Goal: Task Accomplishment & Management: Complete application form

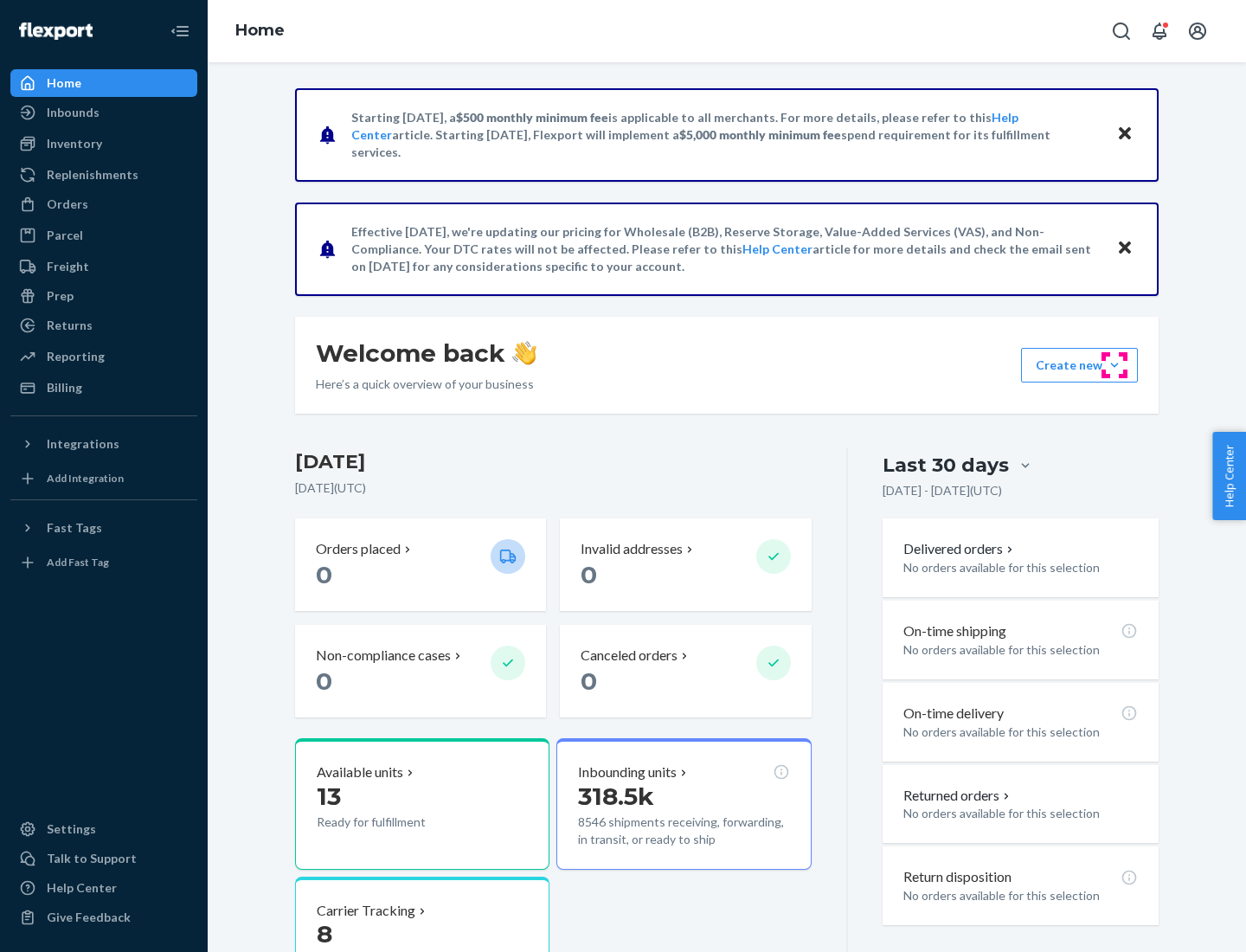
click at [1115, 365] on button "Create new Create new inbound Create new order Create new product" at bounding box center [1079, 365] width 117 height 35
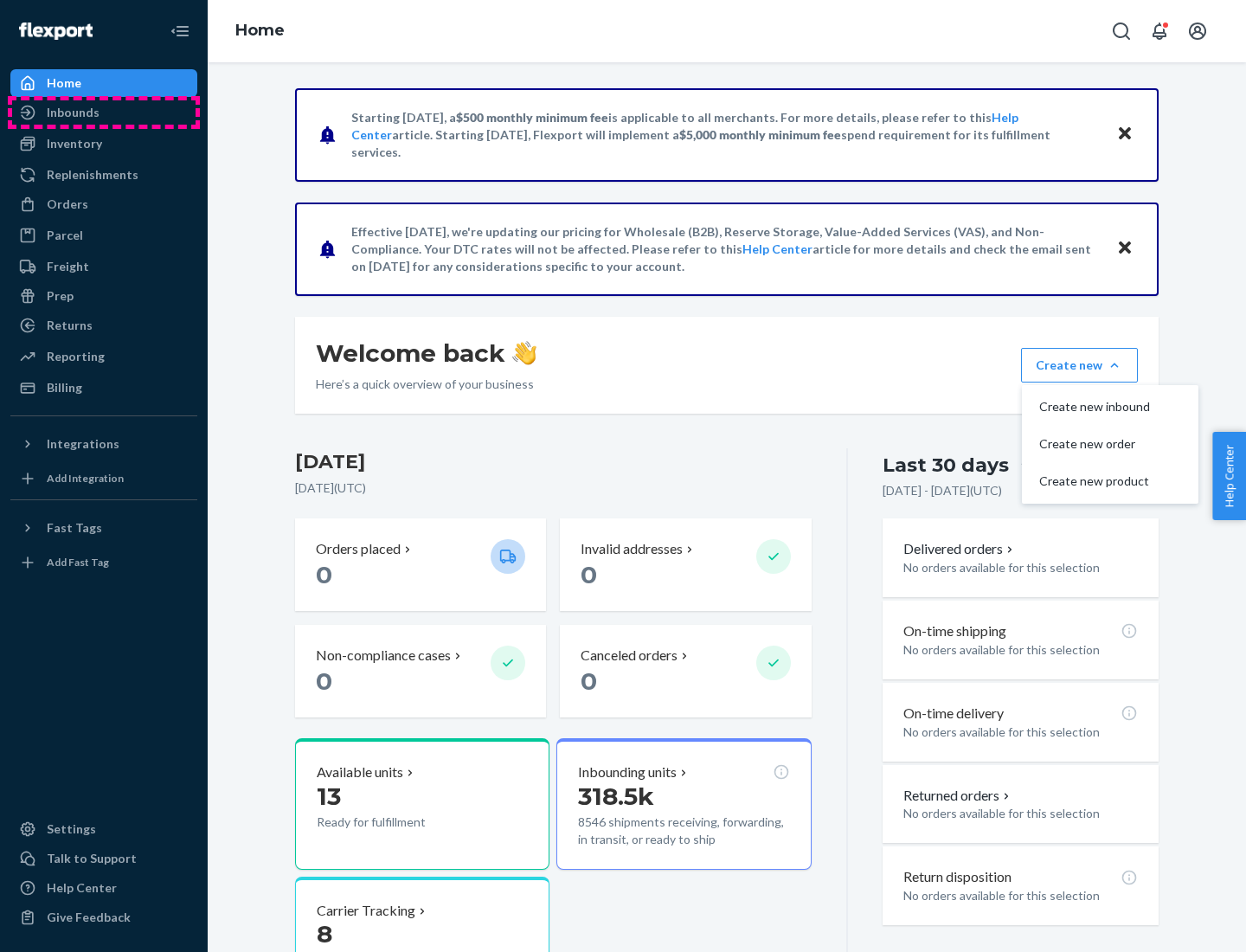
click at [104, 112] on div "Inbounds" at bounding box center [103, 112] width 183 height 24
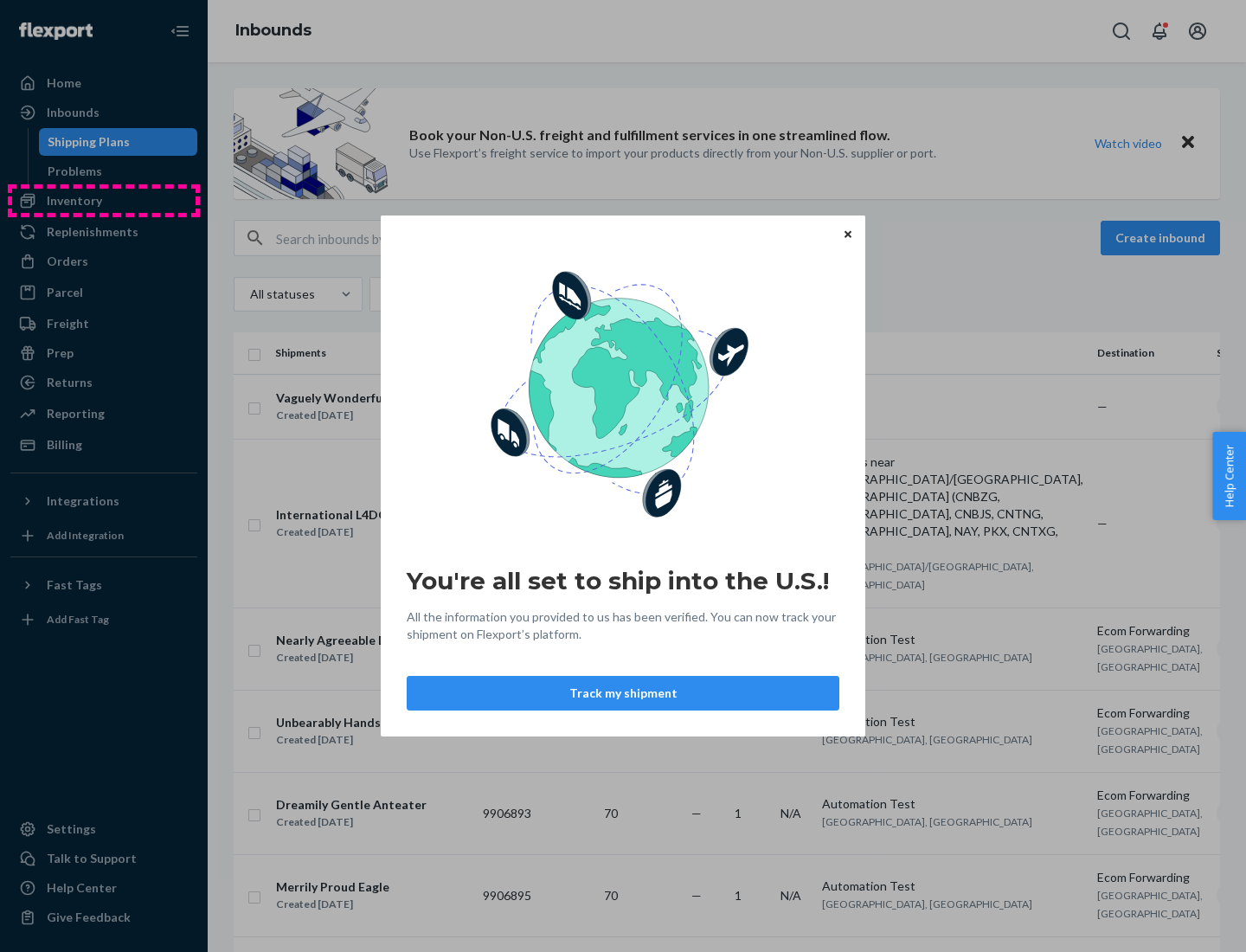
click at [104, 201] on div "You're all set to ship into the U.S.! All the information you provided to us ha…" at bounding box center [623, 476] width 1246 height 952
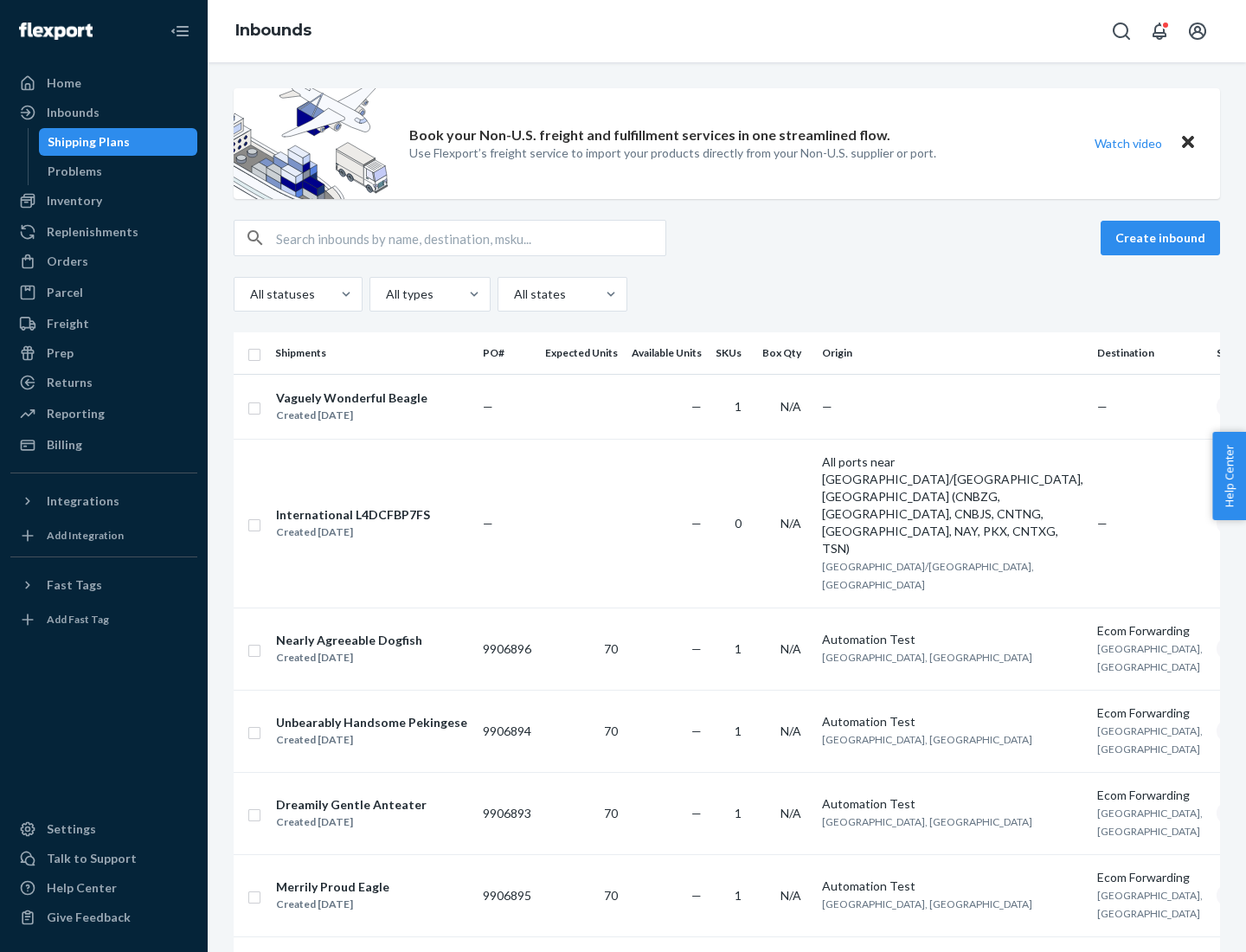
click at [727, 31] on div "Inbounds" at bounding box center [727, 31] width 1038 height 62
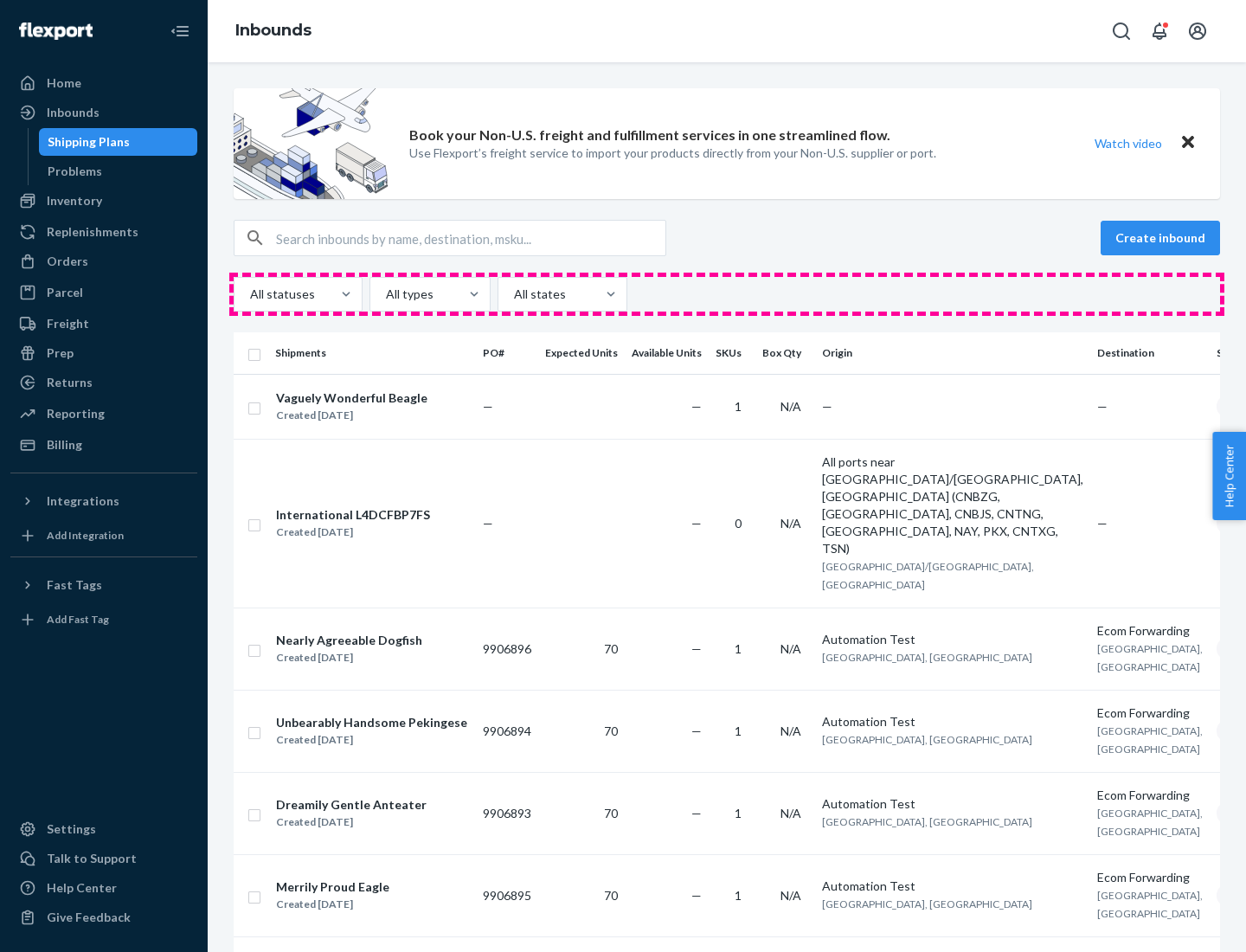
click at [727, 294] on div "All statuses All types All states" at bounding box center [727, 294] width 987 height 35
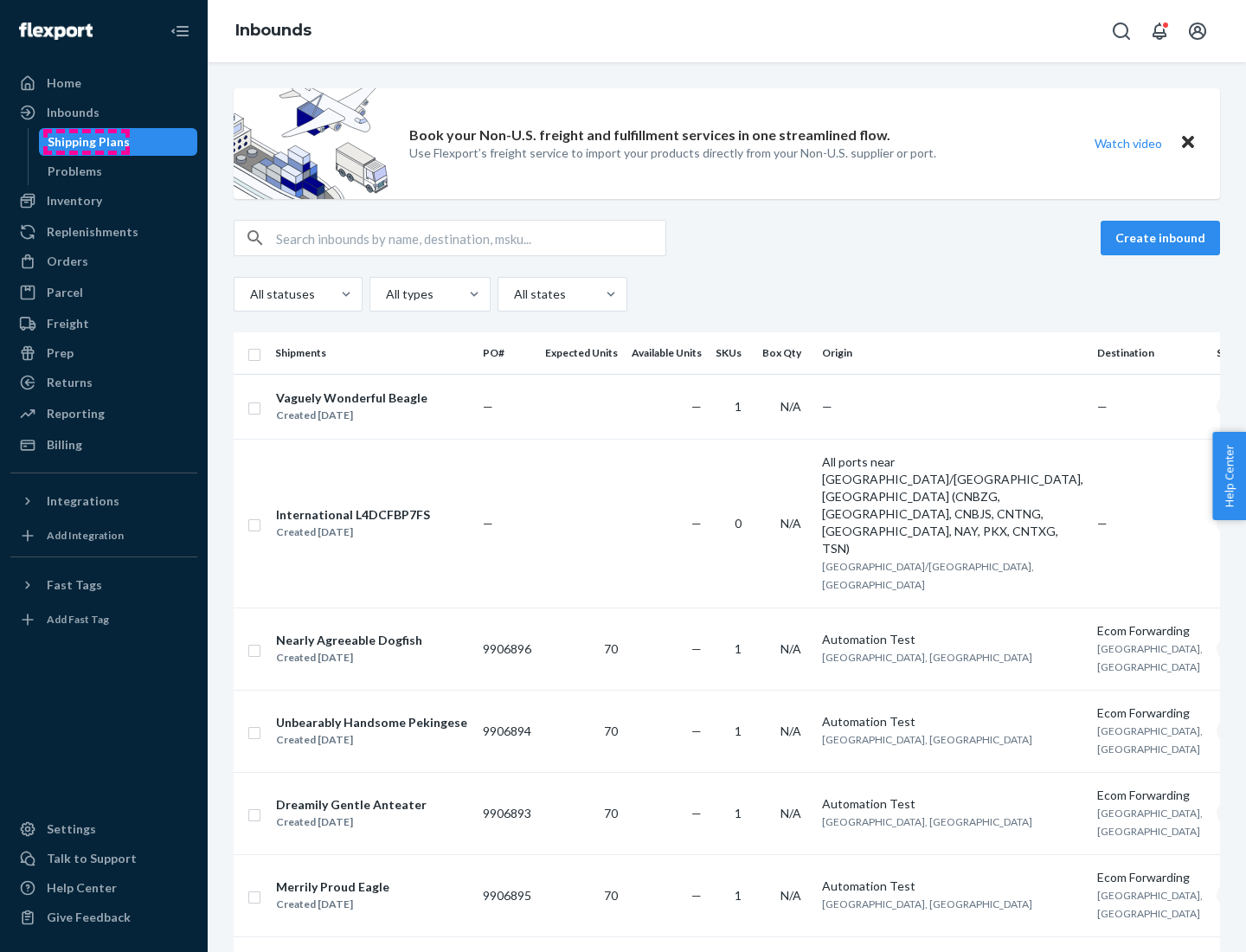
click at [86, 142] on div "Shipping Plans" at bounding box center [89, 141] width 82 height 17
click at [1163, 238] on button "Create inbound" at bounding box center [1160, 238] width 119 height 35
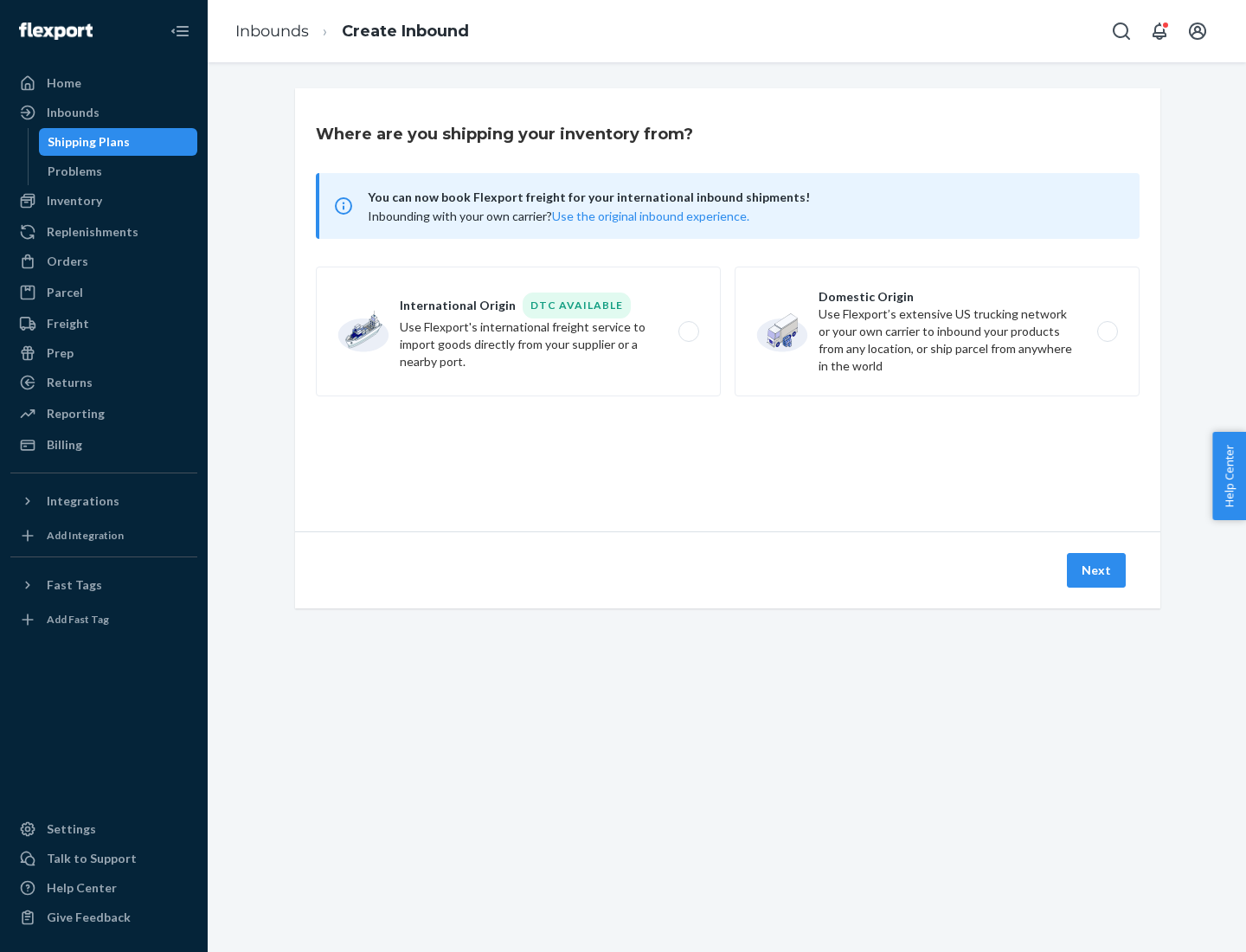
click at [518, 331] on label "International Origin DTC Available Use Flexport's international freight service…" at bounding box center [518, 332] width 405 height 130
click at [688, 331] on input "International Origin DTC Available Use Flexport's international freight service…" at bounding box center [693, 331] width 11 height 11
radio input "true"
click at [728, 453] on icon at bounding box center [728, 452] width 48 height 48
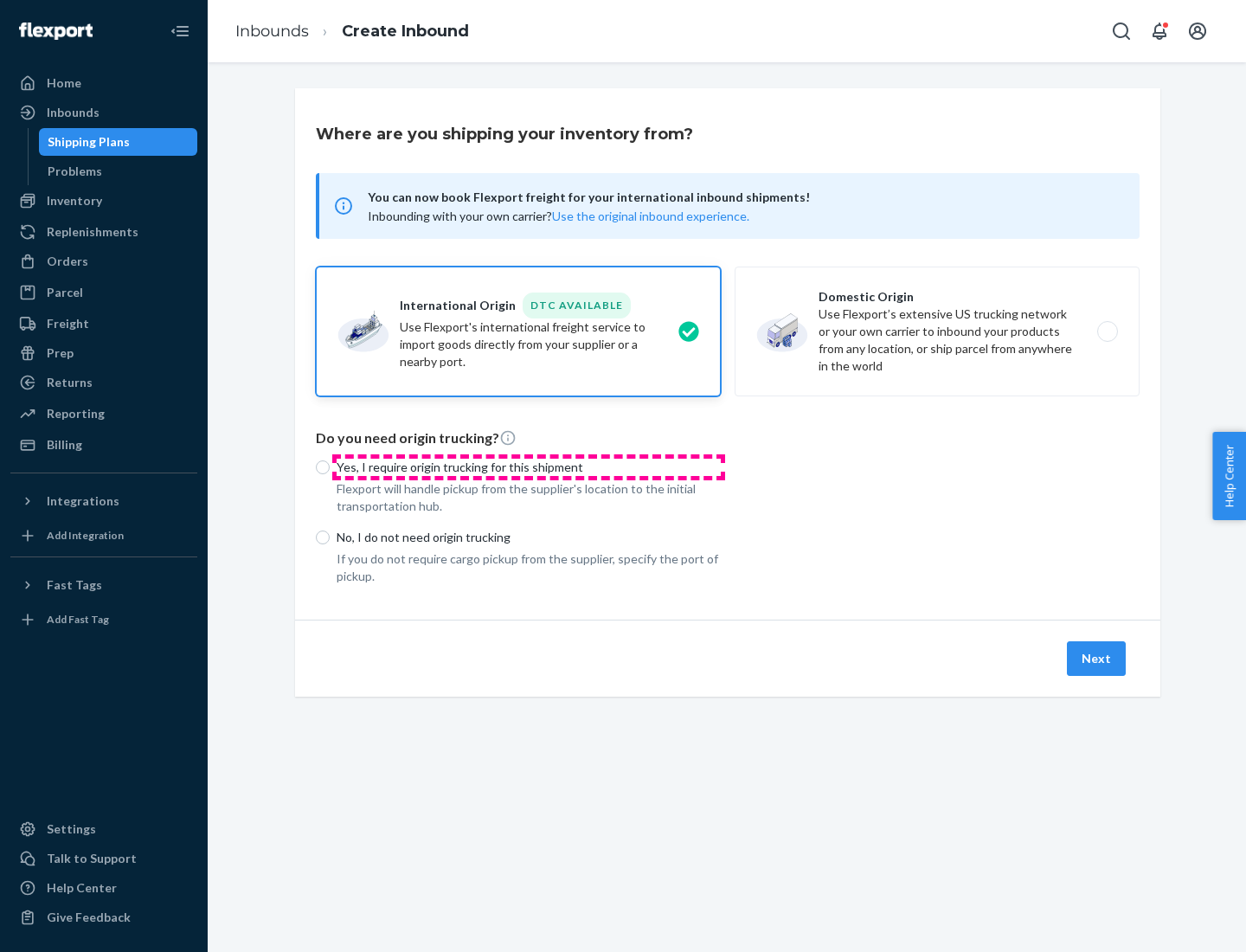
click at [529, 466] on p "Yes, I require origin trucking for this shipment" at bounding box center [529, 467] width 384 height 17
click at [330, 466] on input "Yes, I require origin trucking for this shipment" at bounding box center [323, 467] width 14 height 14
radio input "true"
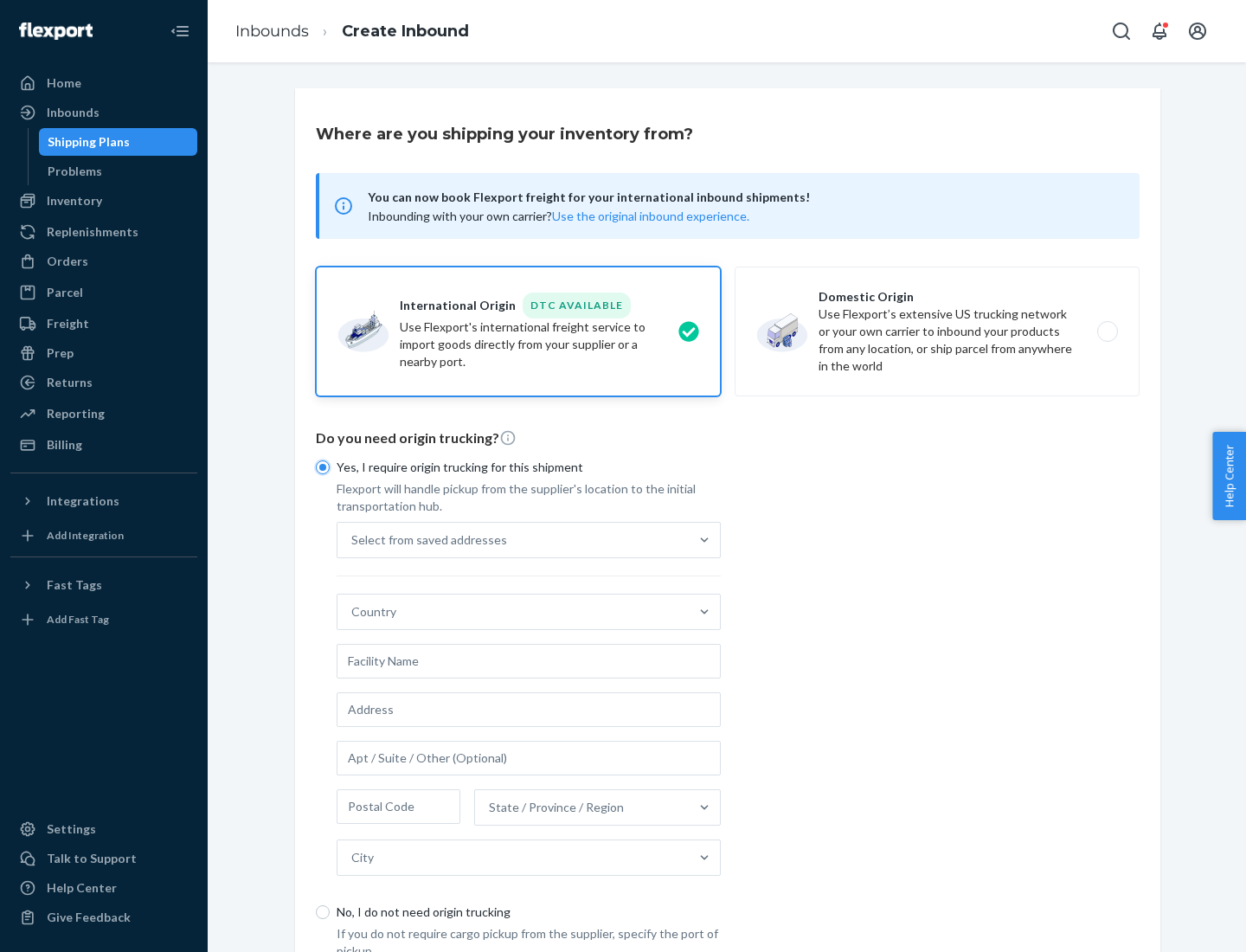
scroll to position [33, 0]
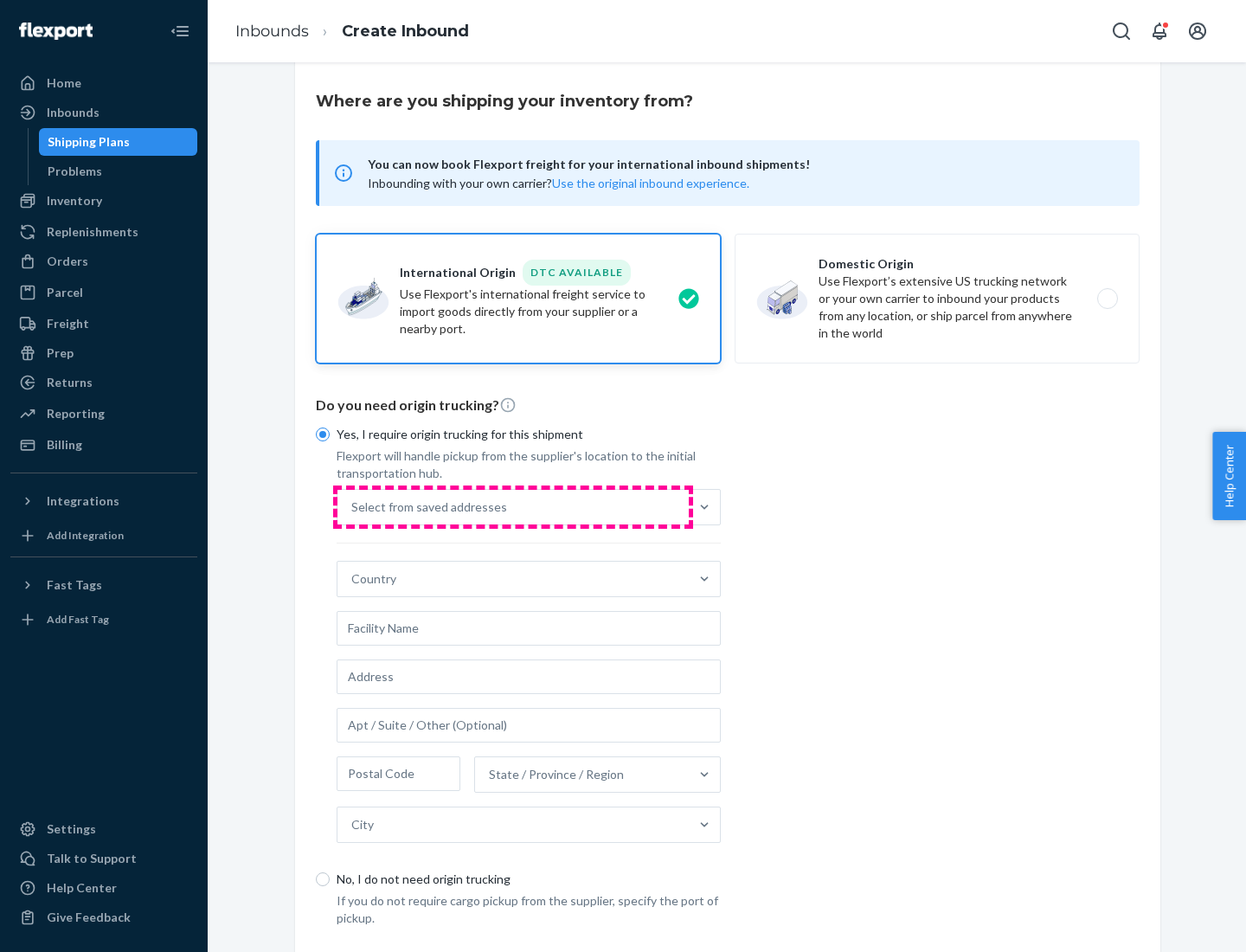
click at [513, 506] on div "Select from saved addresses" at bounding box center [512, 507] width 351 height 35
click at [353, 506] on input "Select from saved addresses" at bounding box center [352, 506] width 2 height 17
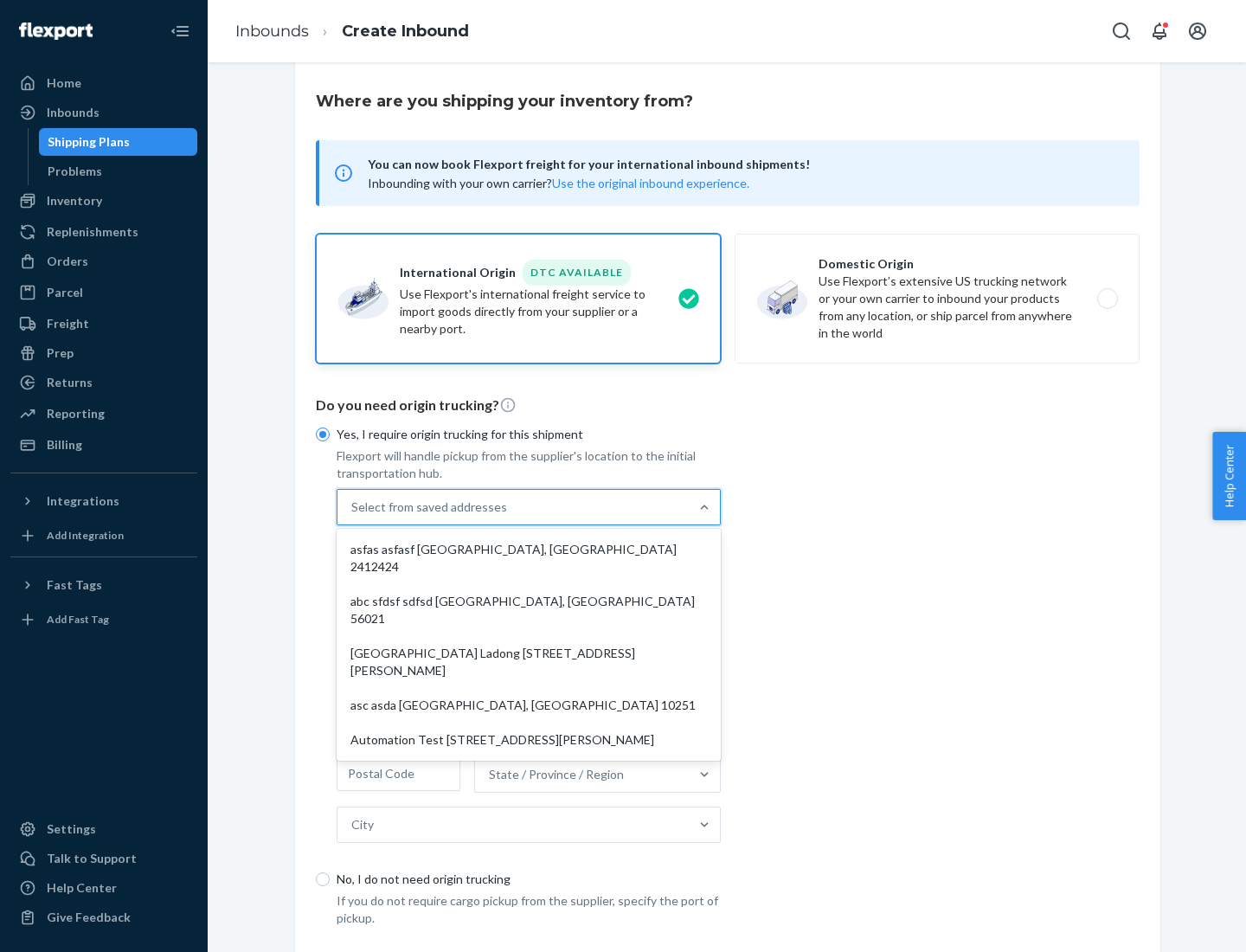
scroll to position [75, 0]
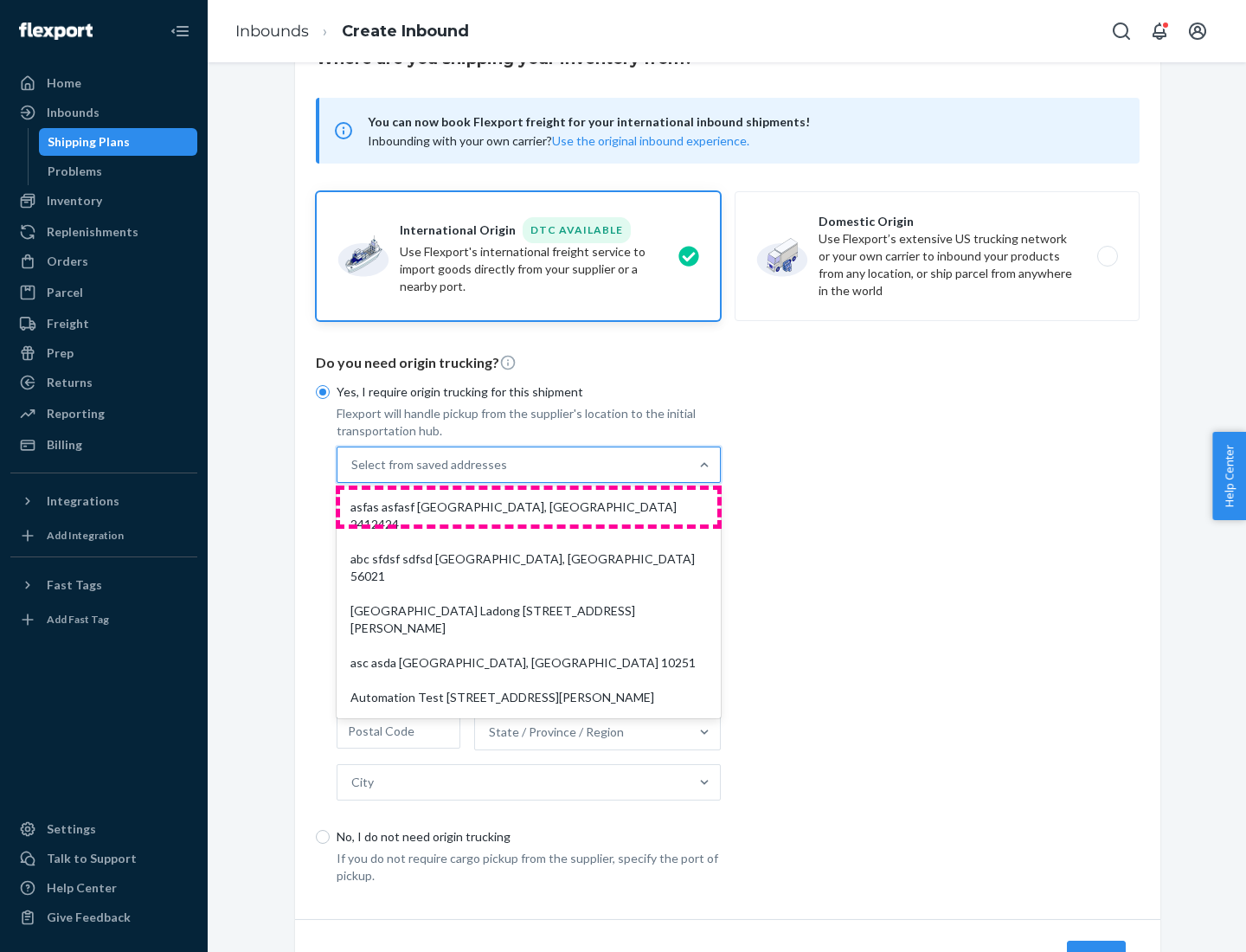
click at [529, 506] on div "asfas asfasf [GEOGRAPHIC_DATA], [GEOGRAPHIC_DATA] 2412424" at bounding box center [528, 516] width 377 height 52
click at [353, 473] on input "option asfas asfasf [GEOGRAPHIC_DATA], [GEOGRAPHIC_DATA] 2412424 focused, 1 of …" at bounding box center [352, 464] width 2 height 17
type input "asfas"
type input "asfasf"
type input "2412424"
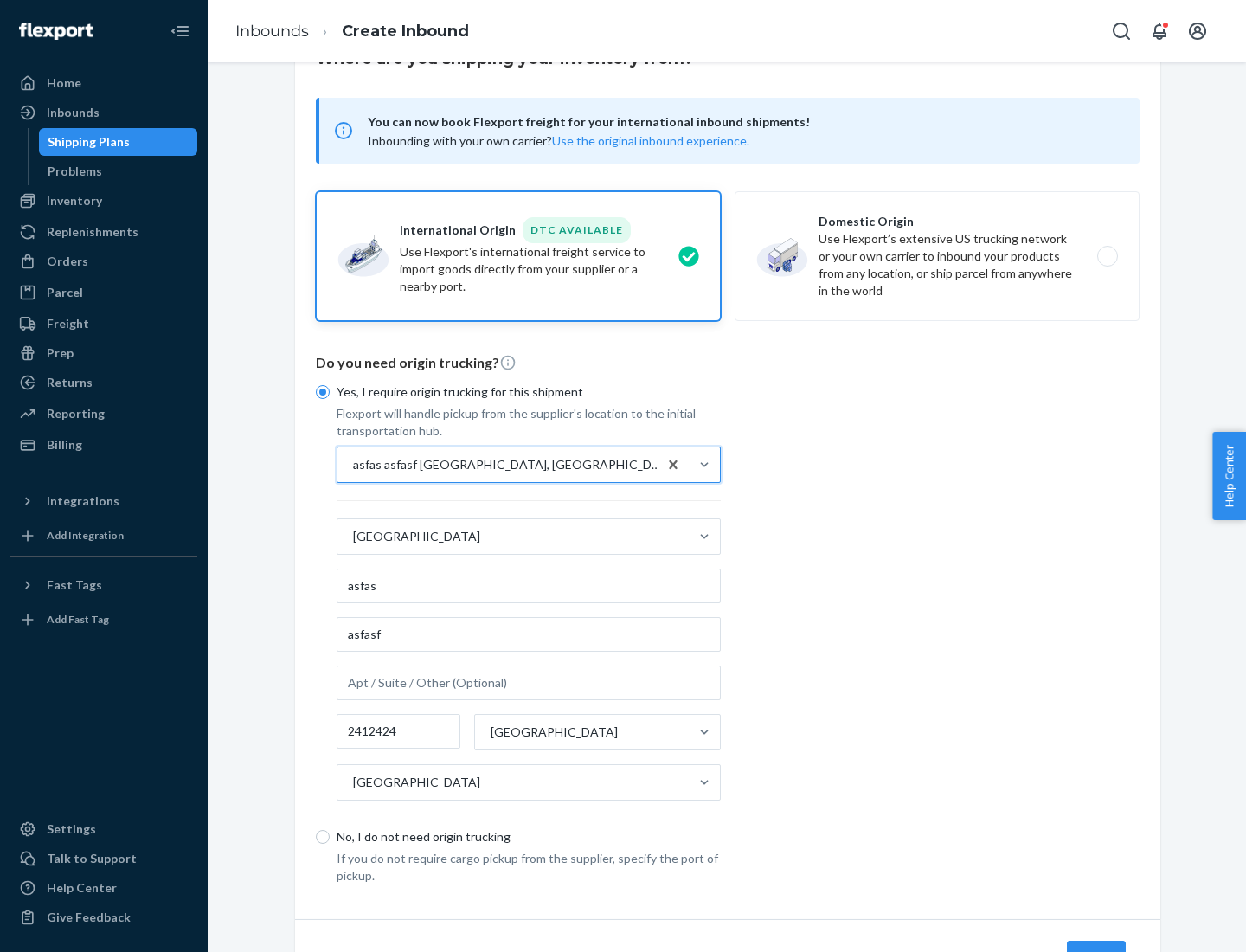
scroll to position [161, 0]
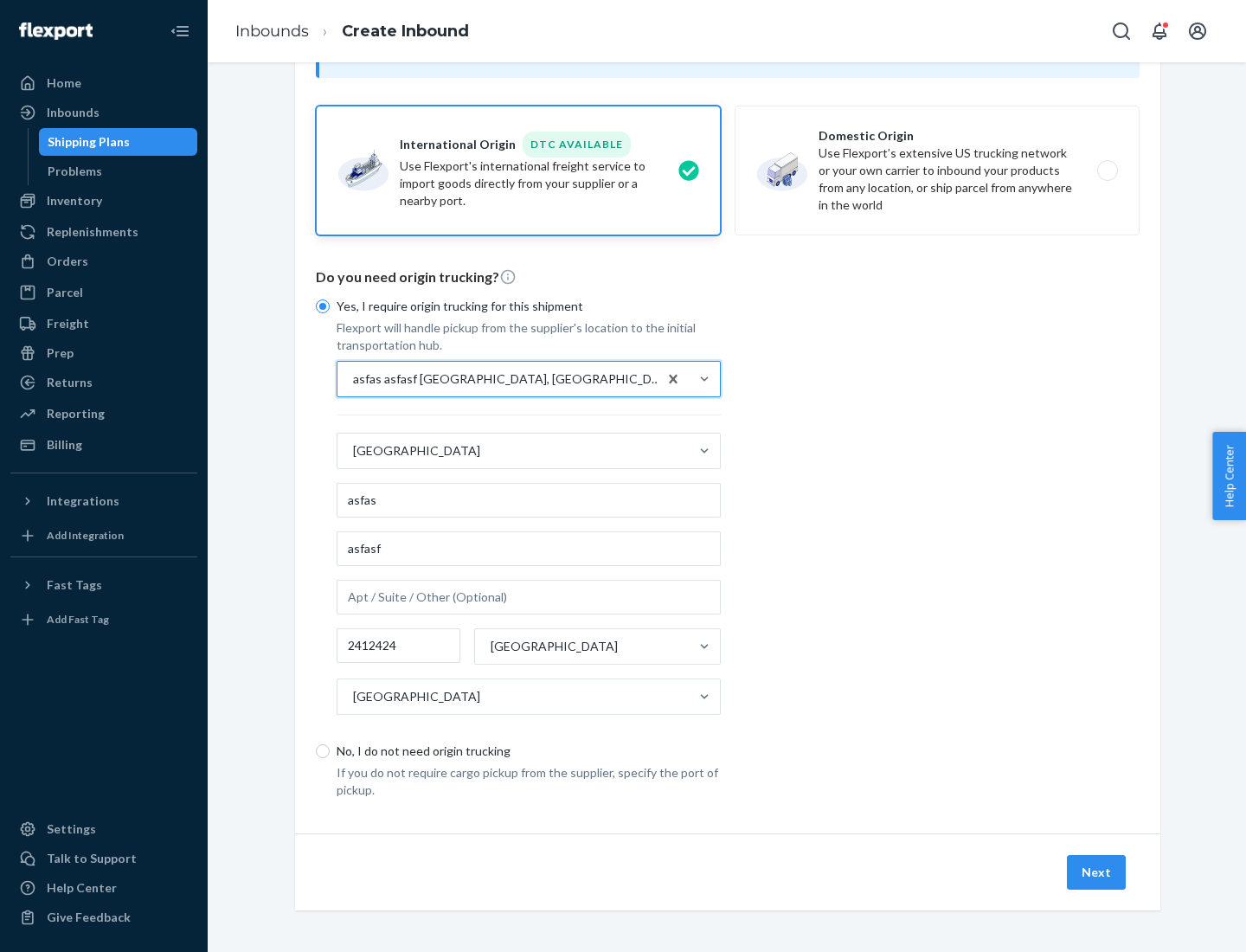
click at [1097, 871] on button "Next" at bounding box center [1096, 872] width 59 height 35
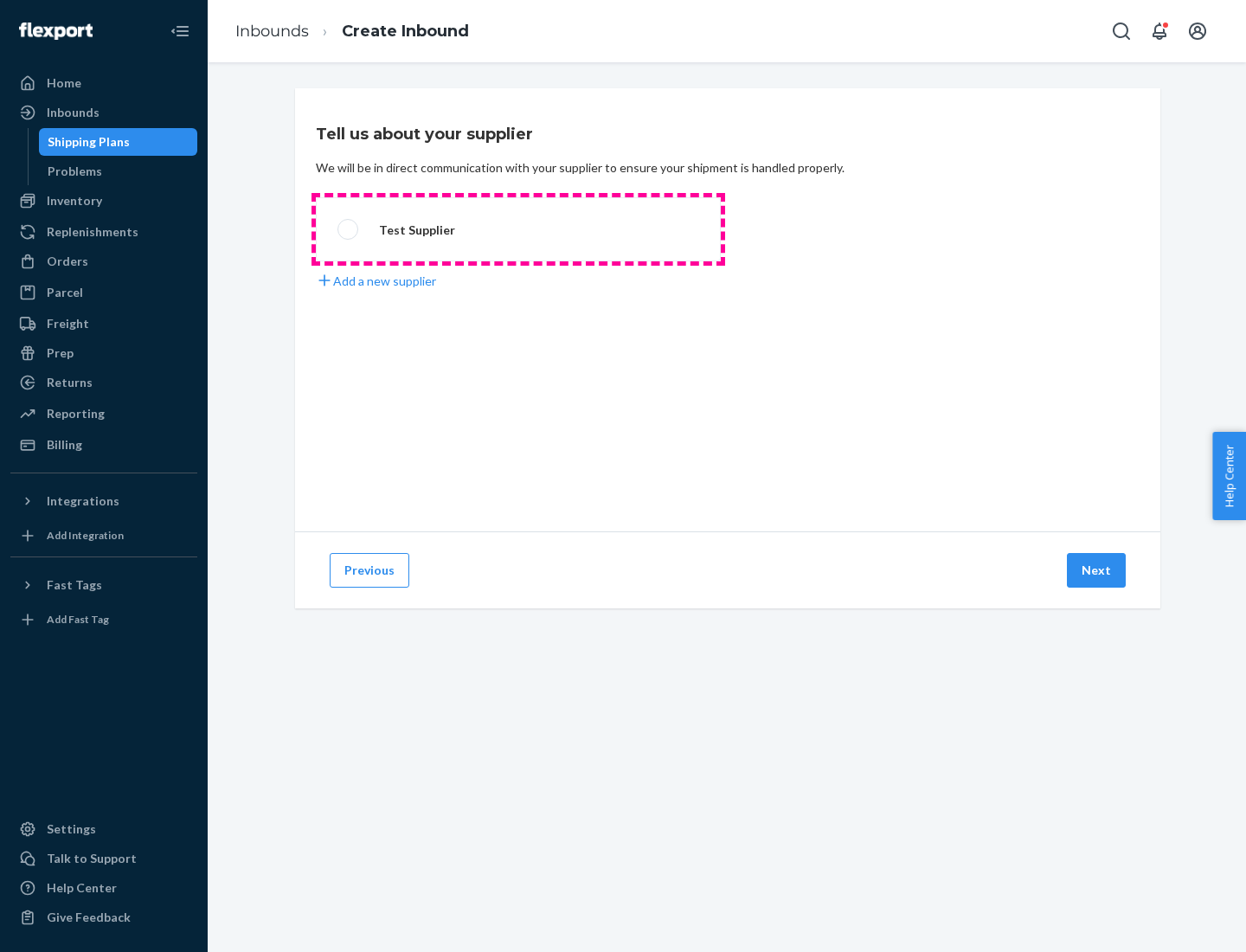
click at [518, 229] on label "Test Supplier" at bounding box center [518, 229] width 405 height 64
click at [349, 229] on input "Test Supplier" at bounding box center [342, 229] width 11 height 11
radio input "true"
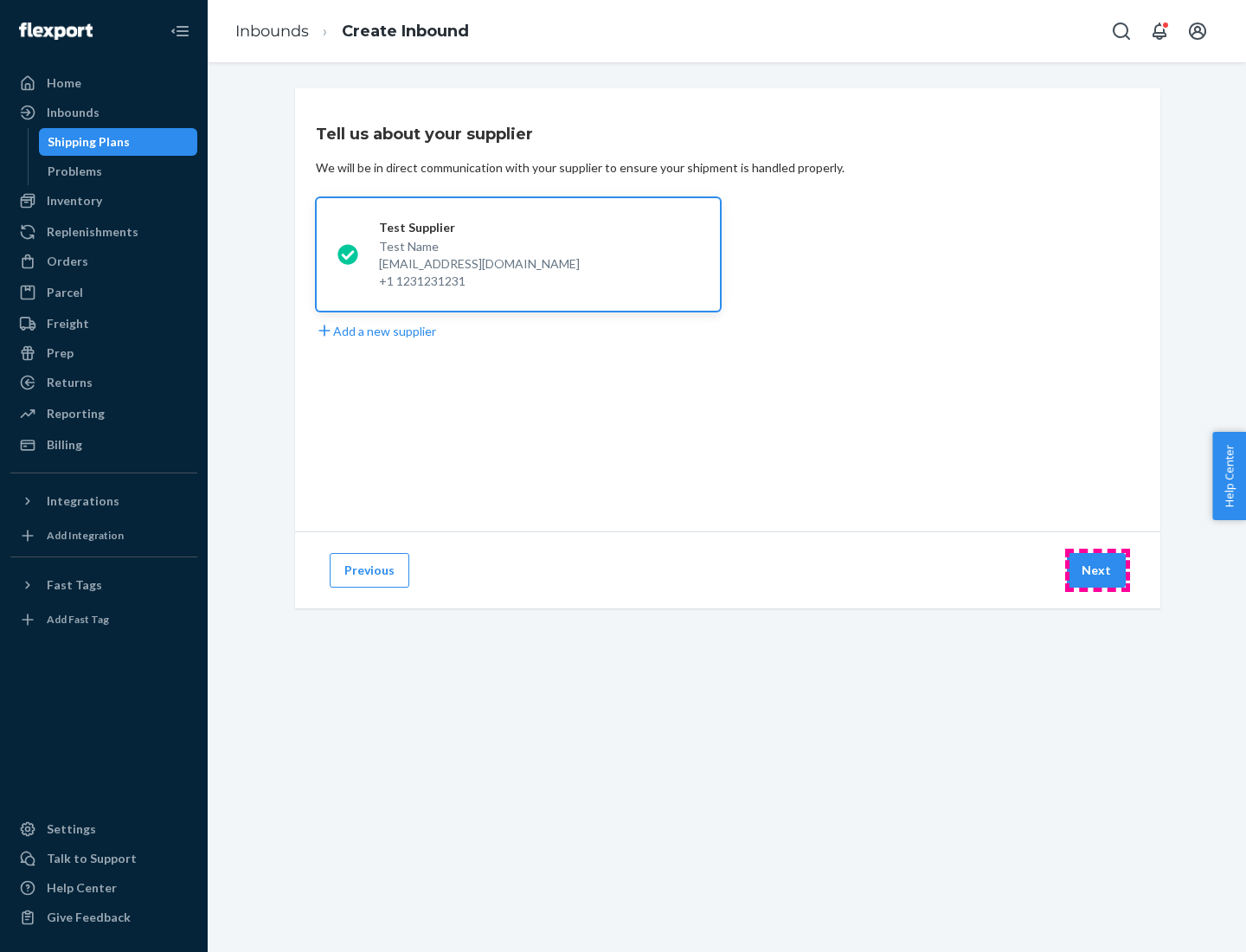
click at [1097, 570] on button "Next" at bounding box center [1096, 570] width 59 height 35
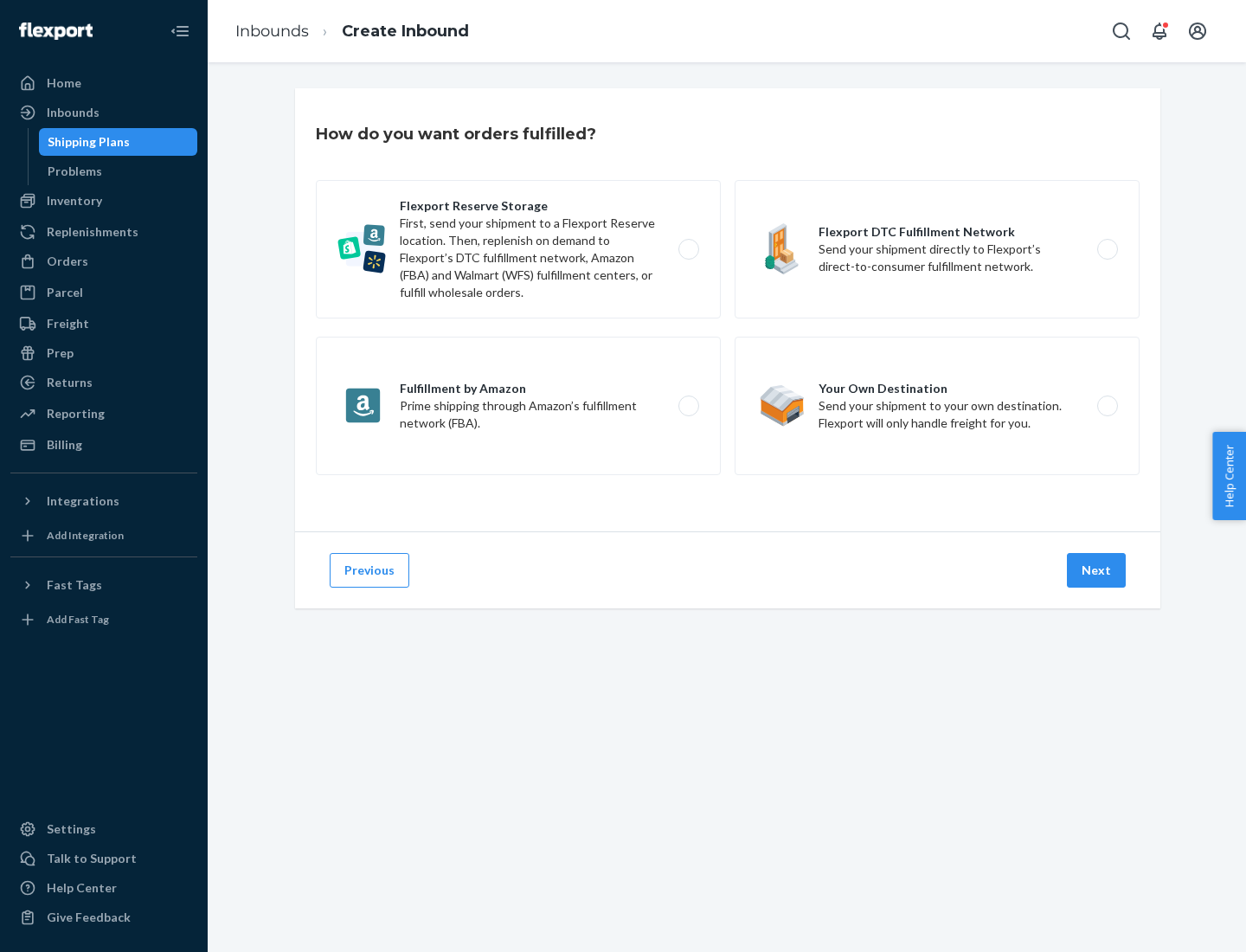
click at [518, 406] on label "Fulfillment by Amazon Prime shipping through Amazon’s fulfillment network (FBA)." at bounding box center [518, 406] width 405 height 138
click at [688, 406] on input "Fulfillment by Amazon Prime shipping through Amazon’s fulfillment network (FBA)." at bounding box center [693, 406] width 11 height 11
radio input "true"
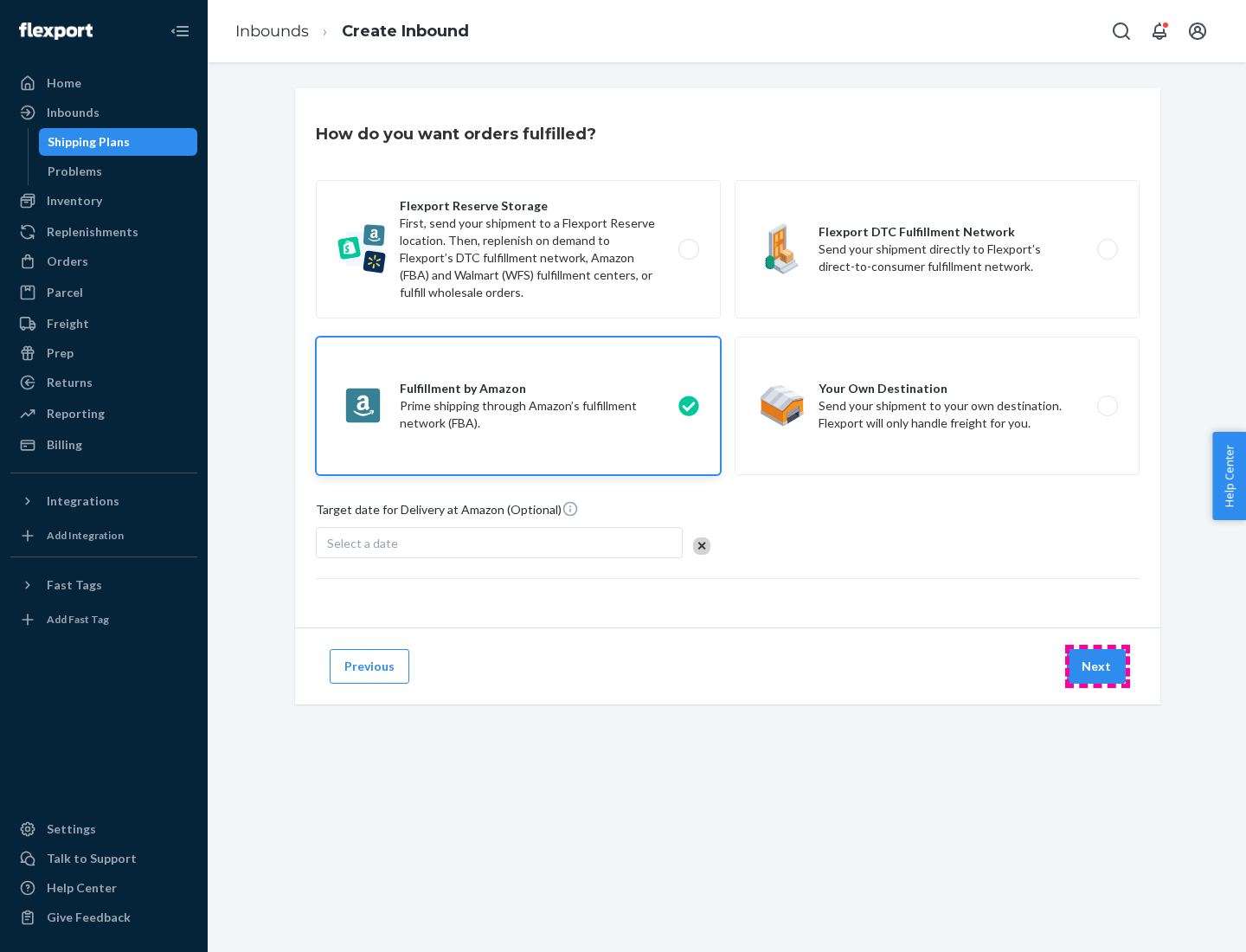
click at [1097, 666] on button "Next" at bounding box center [1096, 666] width 59 height 35
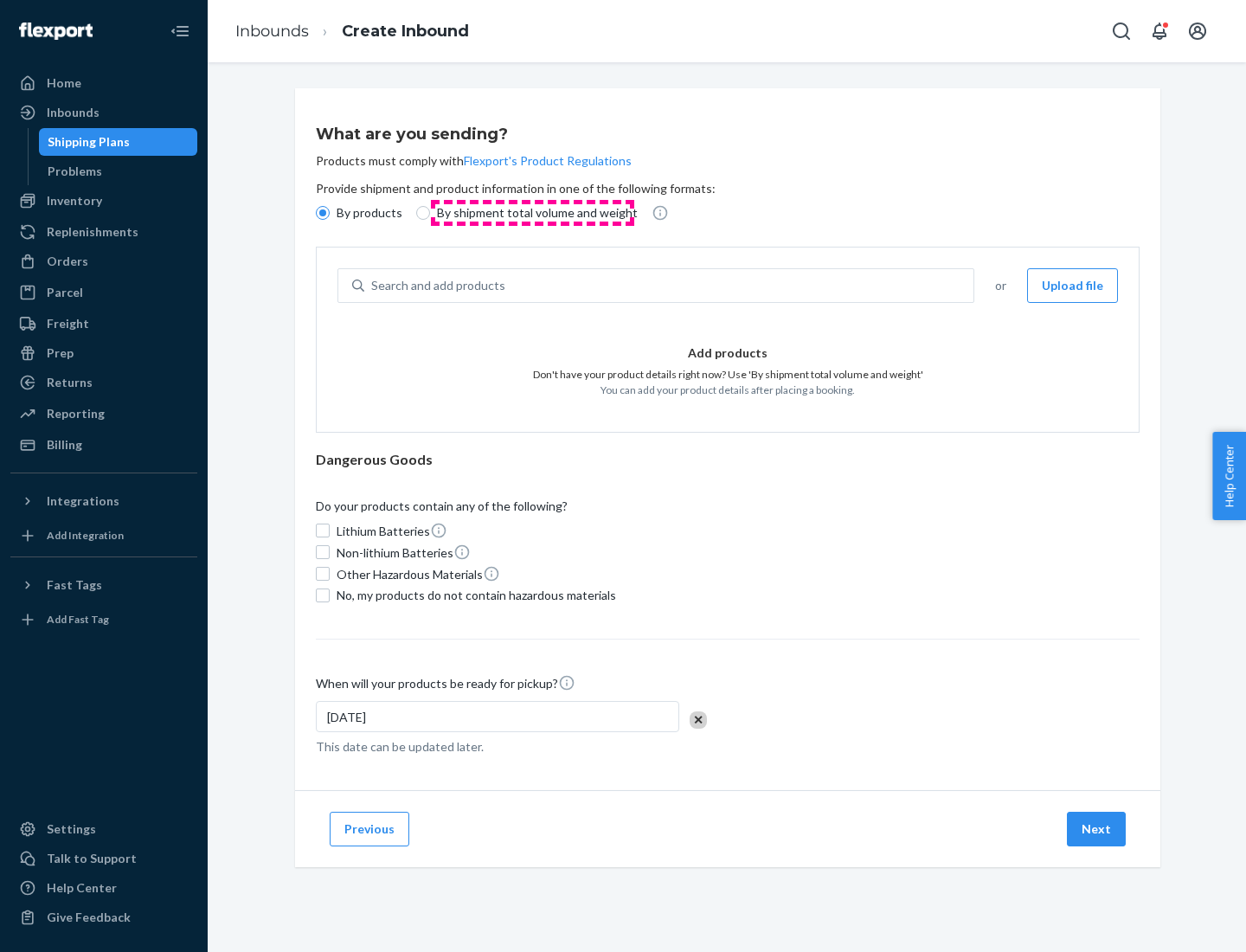
click at [532, 213] on p "By shipment total volume and weight" at bounding box center [537, 212] width 201 height 17
click at [430, 213] on input "By shipment total volume and weight" at bounding box center [423, 213] width 14 height 14
radio input "true"
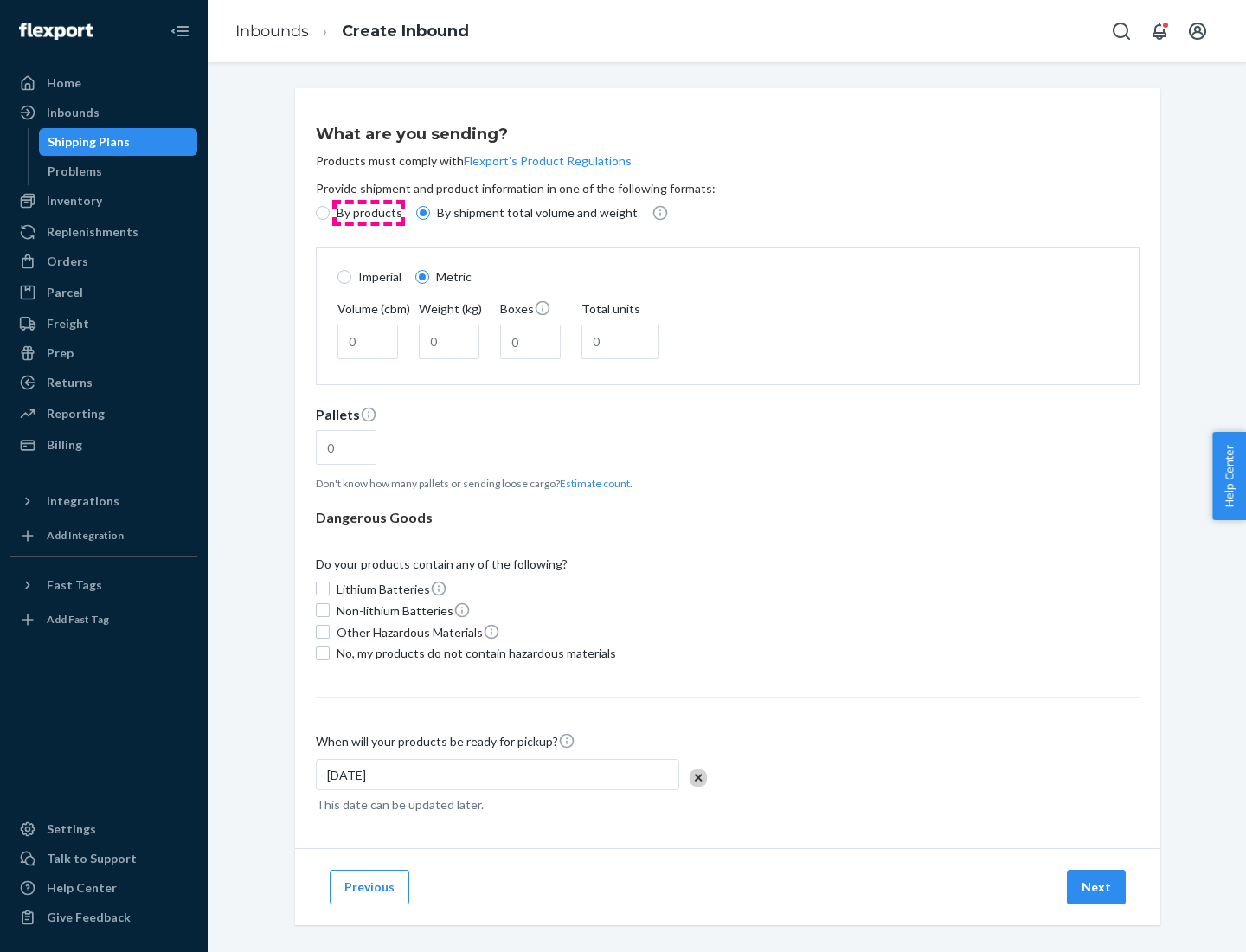
click at [368, 213] on p "By products" at bounding box center [370, 212] width 66 height 17
click at [330, 213] on input "By products" at bounding box center [323, 213] width 14 height 14
radio input "true"
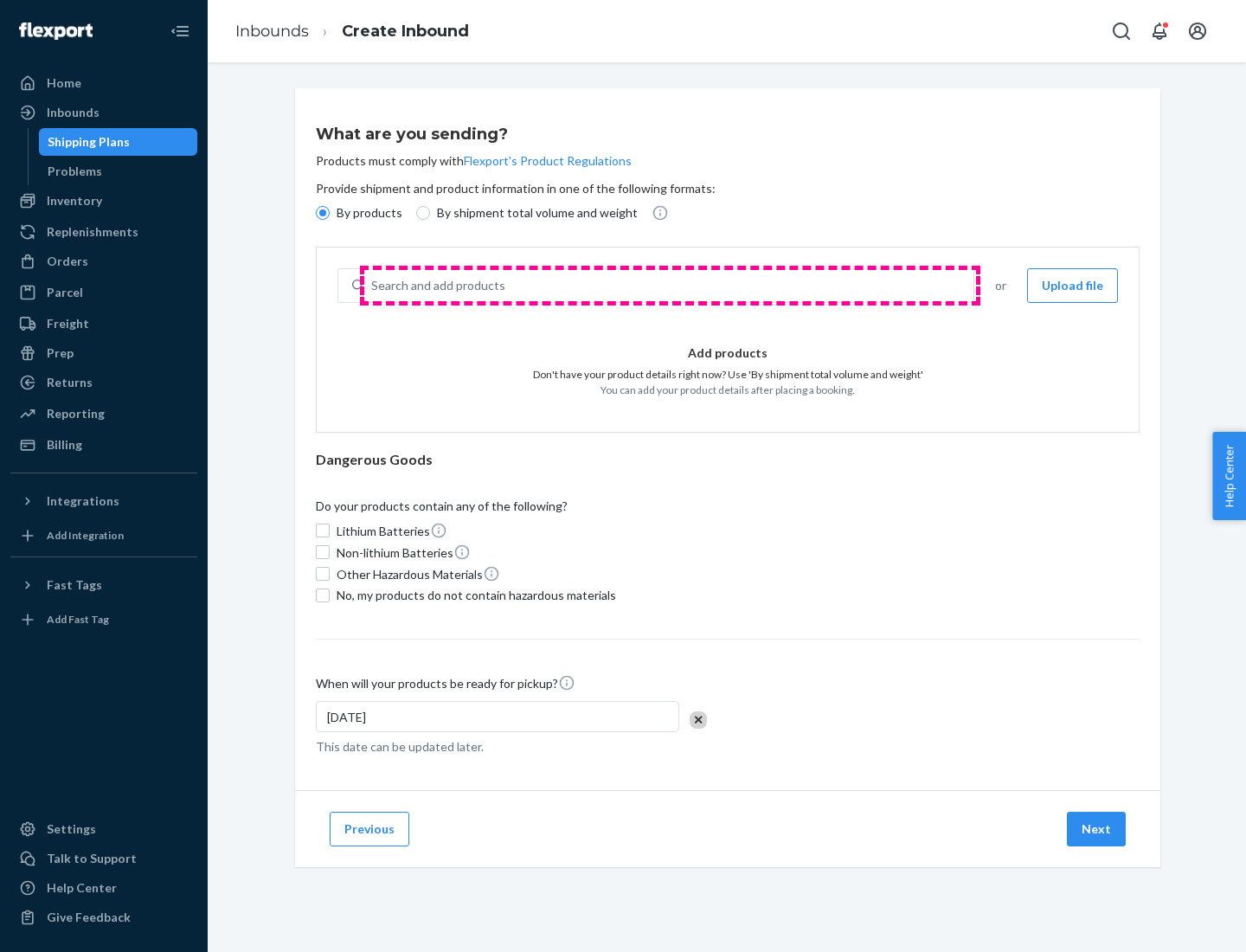
click at [670, 286] on div "Search and add products" at bounding box center [668, 285] width 609 height 31
click at [373, 286] on input "Search and add products" at bounding box center [372, 285] width 2 height 17
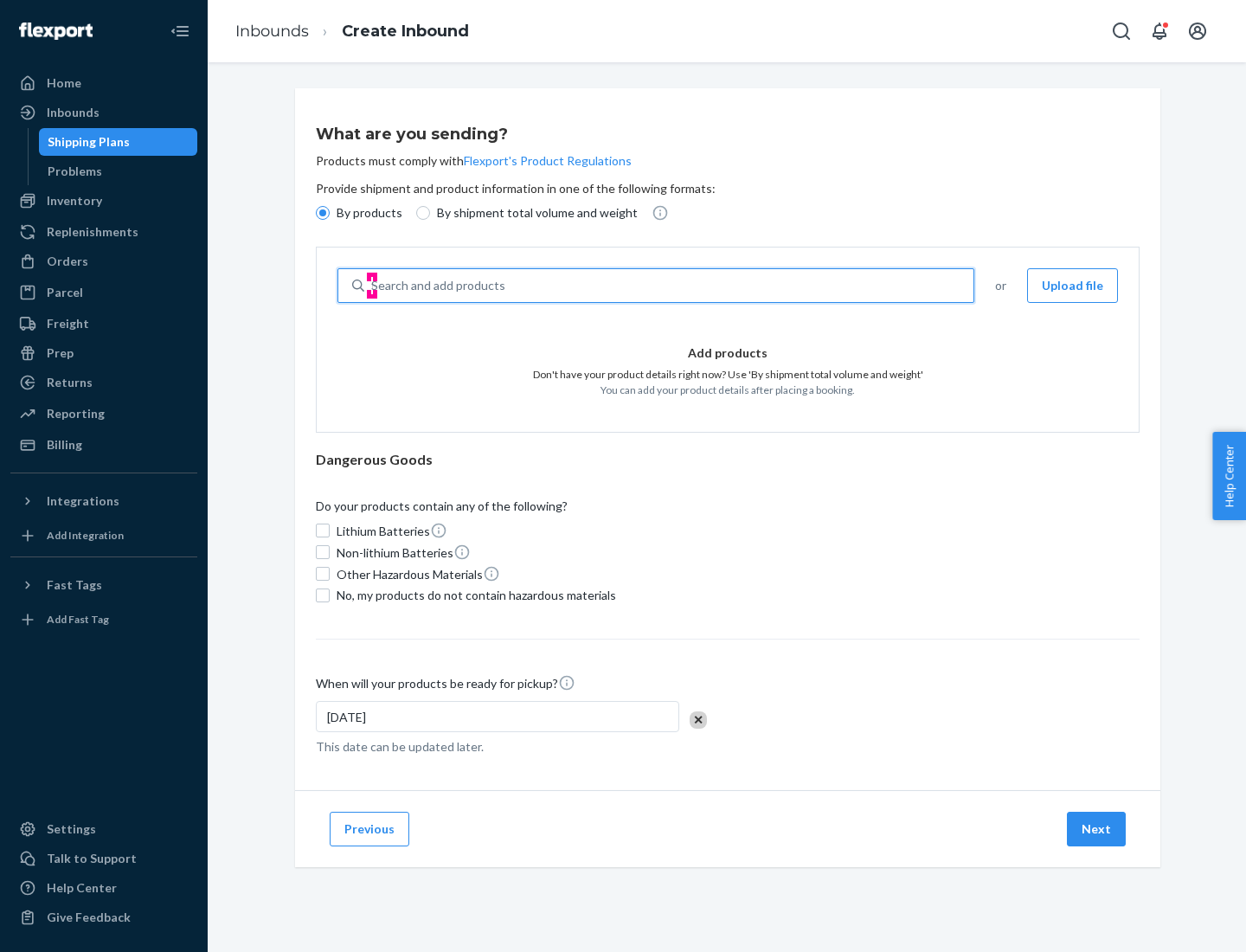
type input "test"
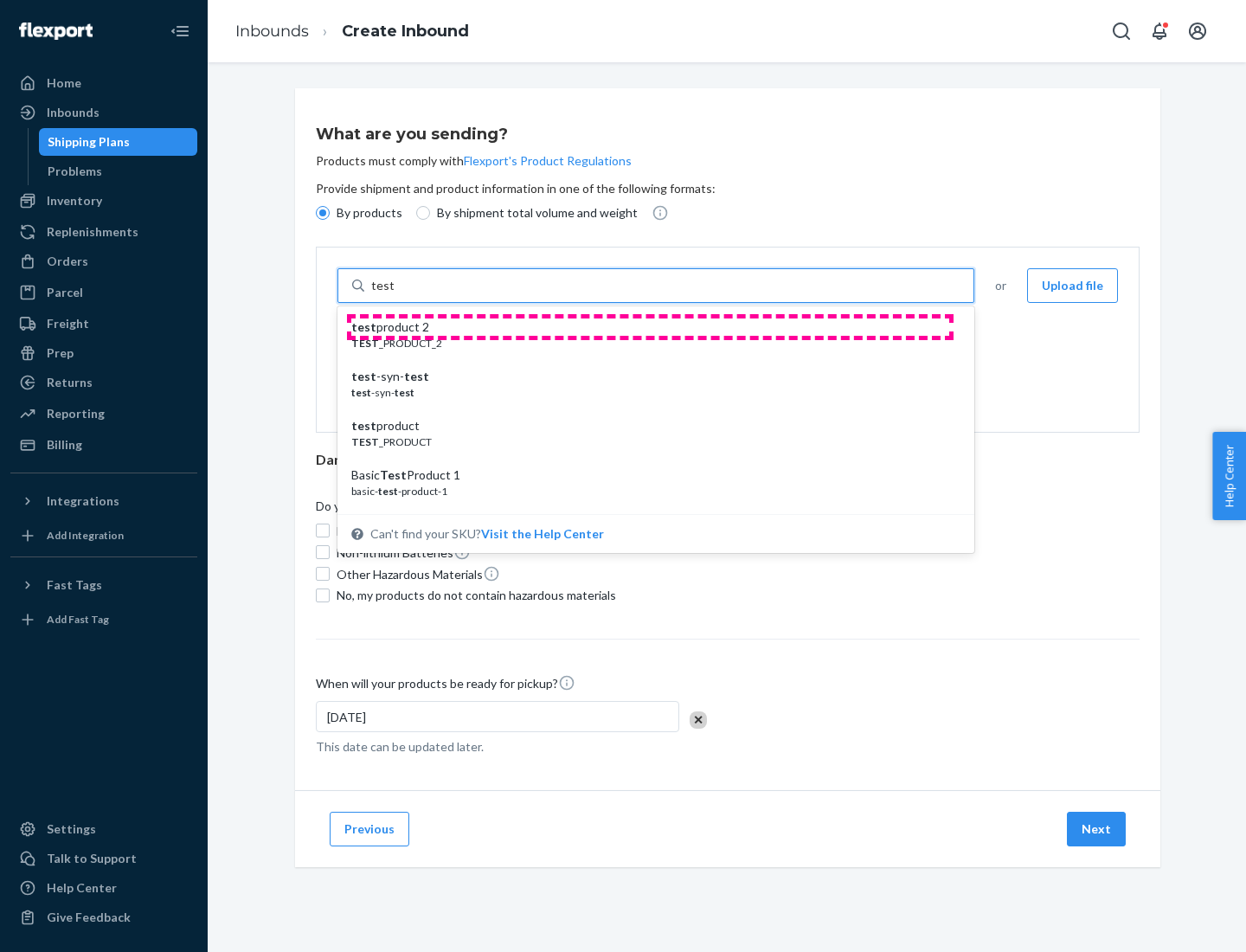
click at [650, 327] on div "test product 2" at bounding box center [648, 326] width 595 height 17
click at [394, 294] on input "test" at bounding box center [382, 285] width 22 height 17
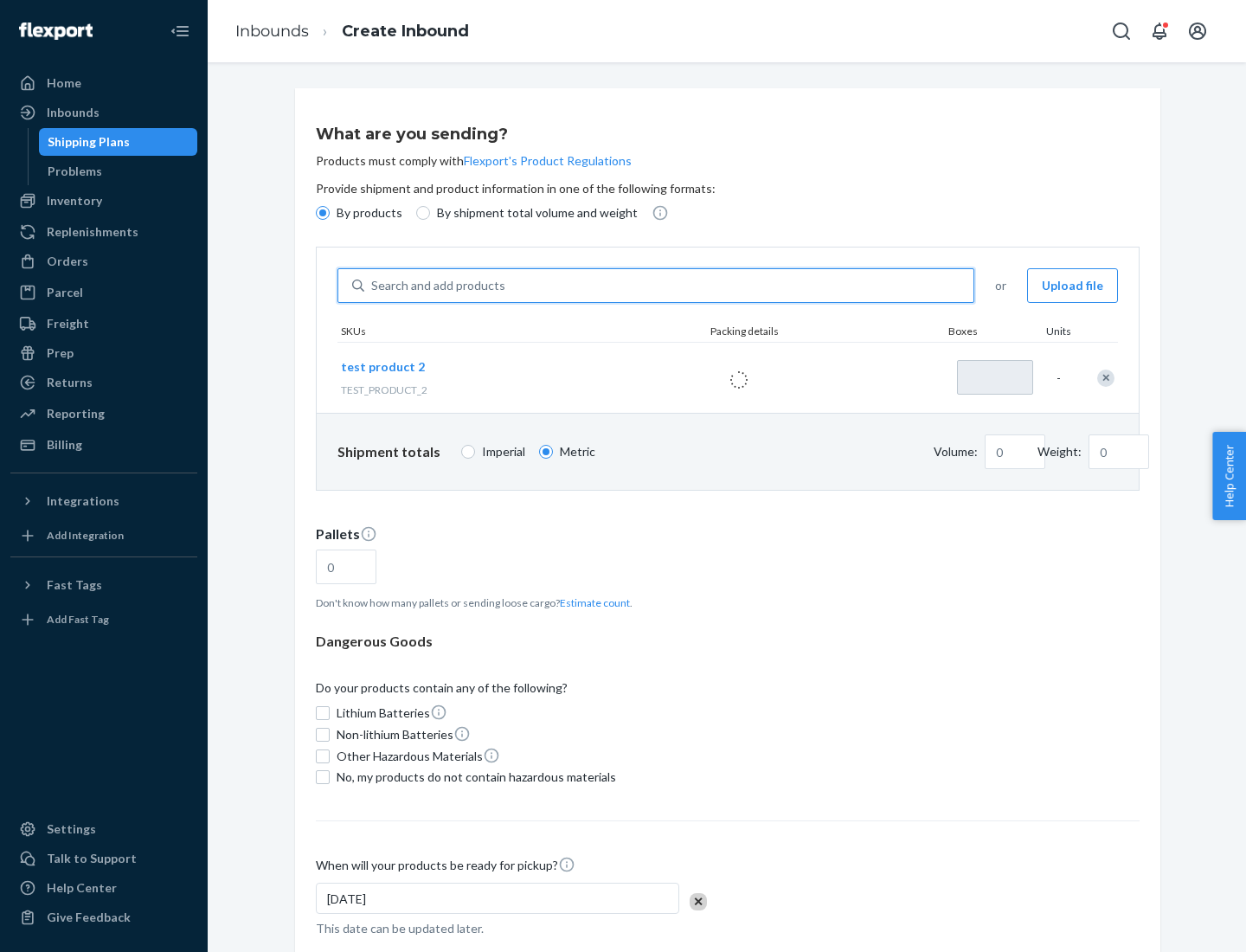
type input "1"
type input "0.02"
type input "22.23"
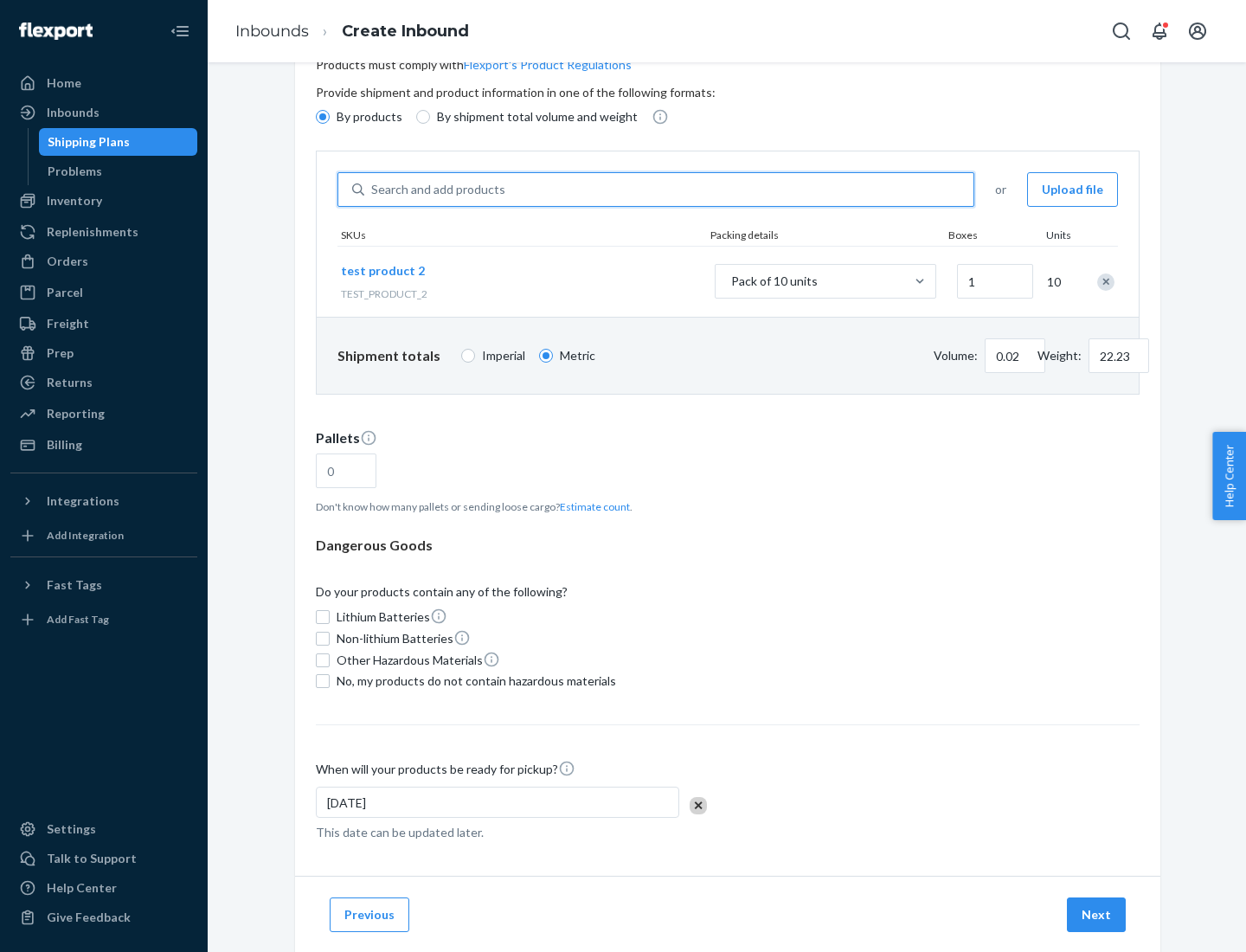
click at [591, 506] on button "Estimate count" at bounding box center [595, 506] width 70 height 15
type input "1"
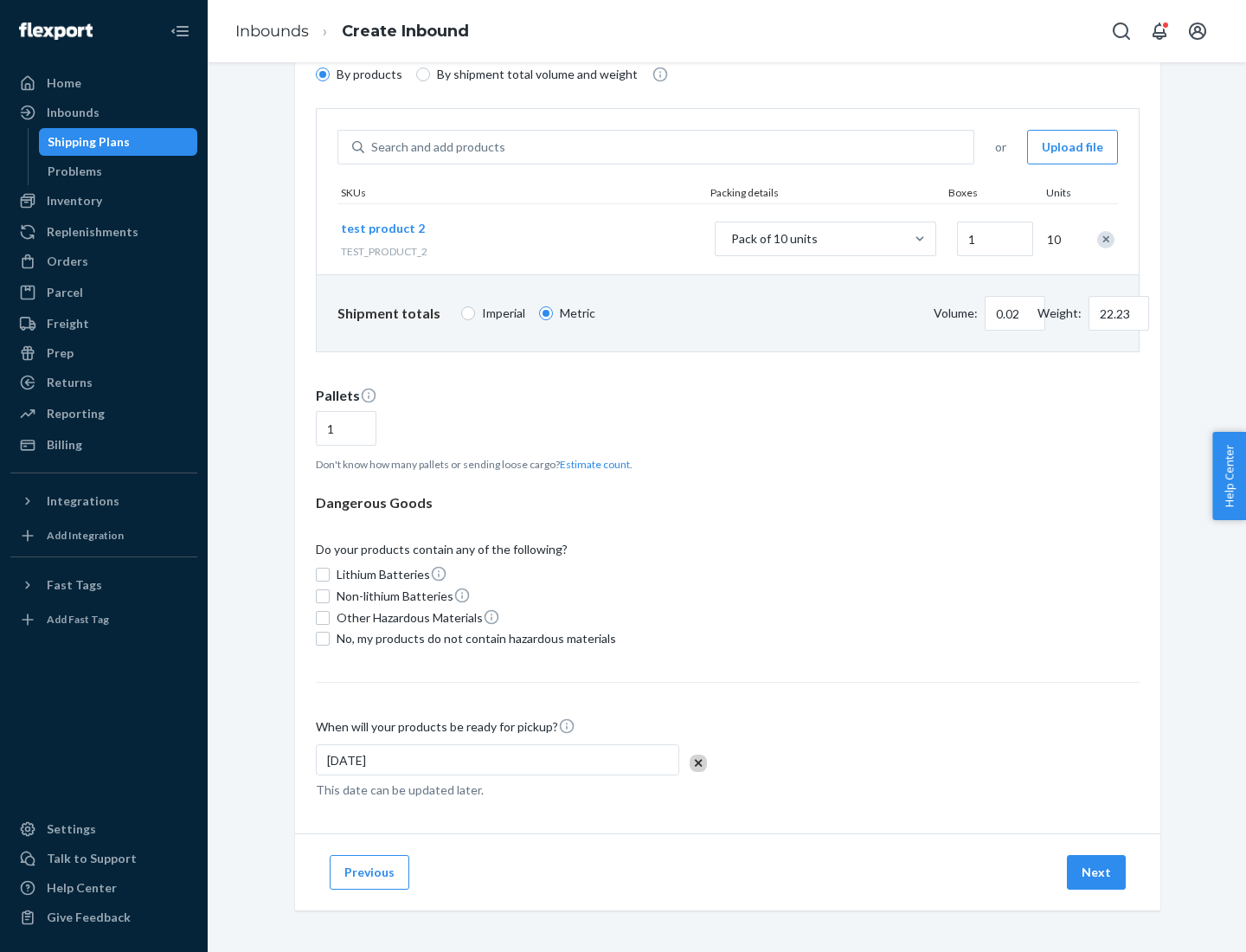
click at [473, 639] on span "No, my products do not contain hazardous materials" at bounding box center [477, 638] width 280 height 17
click at [330, 639] on input "No, my products do not contain hazardous materials" at bounding box center [323, 639] width 14 height 14
checkbox input "true"
click at [1097, 872] on button "Next" at bounding box center [1096, 872] width 59 height 35
